Goal: Information Seeking & Learning: Check status

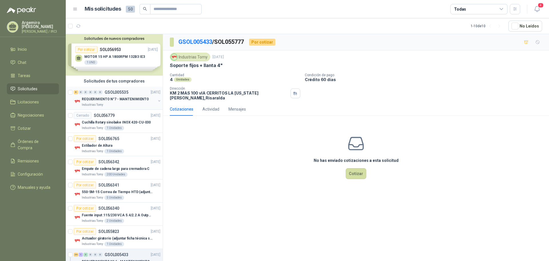
click at [107, 99] on p "REQUERIMIENTO N°7 - MANTENIMIENTO" at bounding box center [115, 98] width 67 height 5
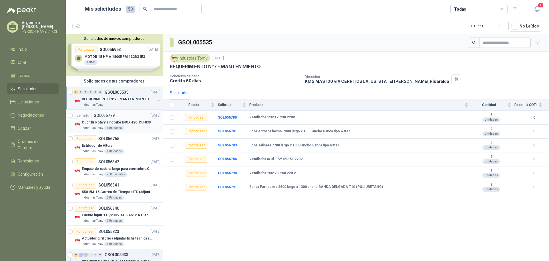
click at [104, 115] on p "SOL056779" at bounding box center [104, 115] width 21 height 4
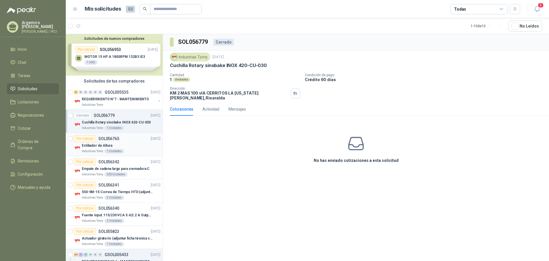
scroll to position [86, 0]
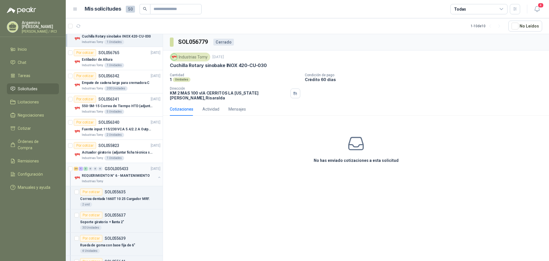
click at [108, 175] on p "REQUERIMIENTO N° 6 - MANTENIMIENTO" at bounding box center [116, 175] width 68 height 5
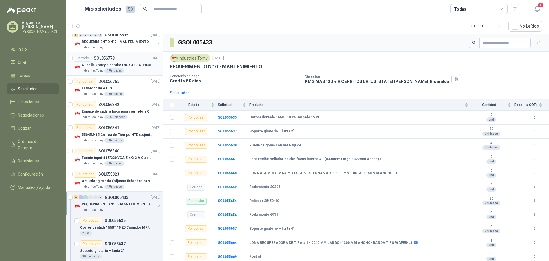
scroll to position [29, 0]
